Goal: Task Accomplishment & Management: Use online tool/utility

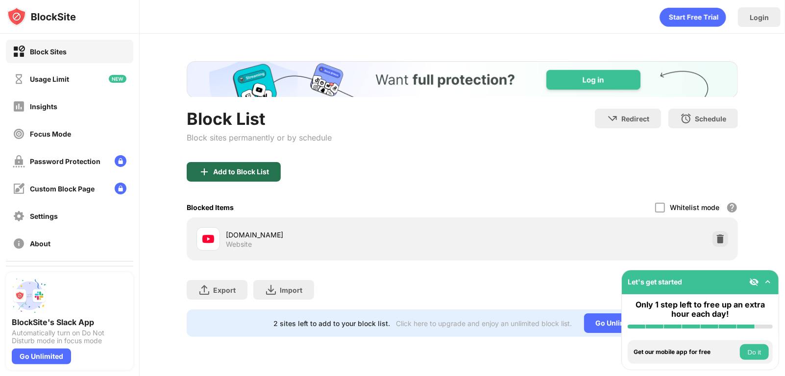
click at [246, 173] on div "Add to Block List" at bounding box center [241, 172] width 56 height 8
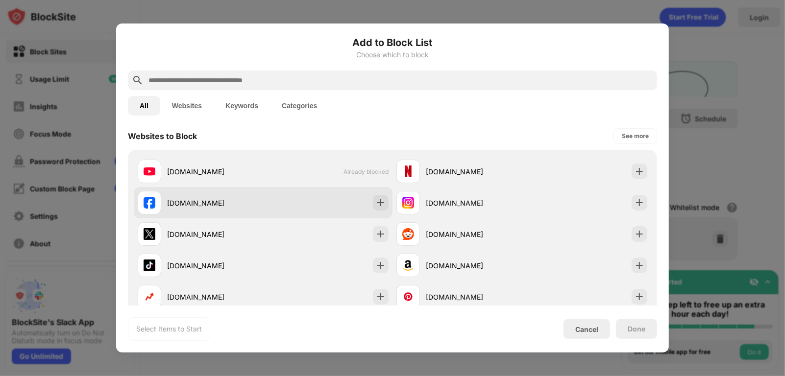
scroll to position [147, 0]
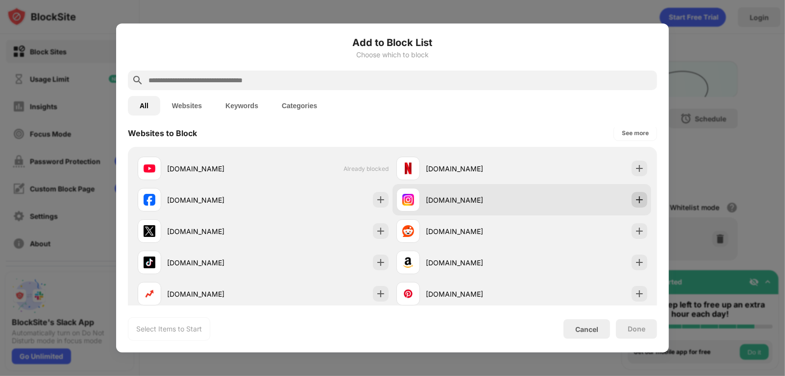
click at [635, 202] on img at bounding box center [640, 200] width 10 height 10
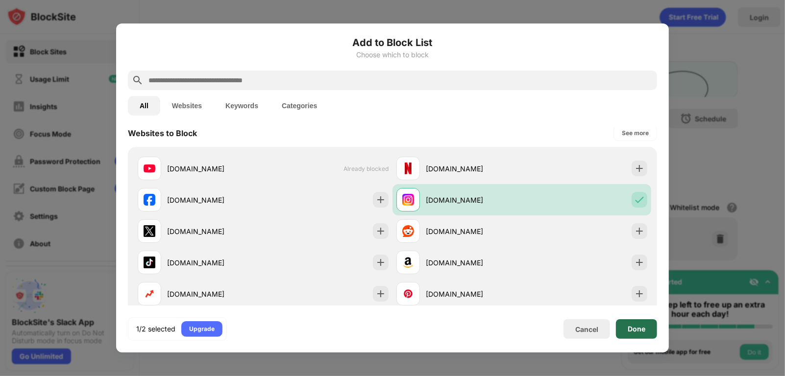
click at [628, 330] on div "Done" at bounding box center [637, 329] width 18 height 8
